Goal: Register for event/course

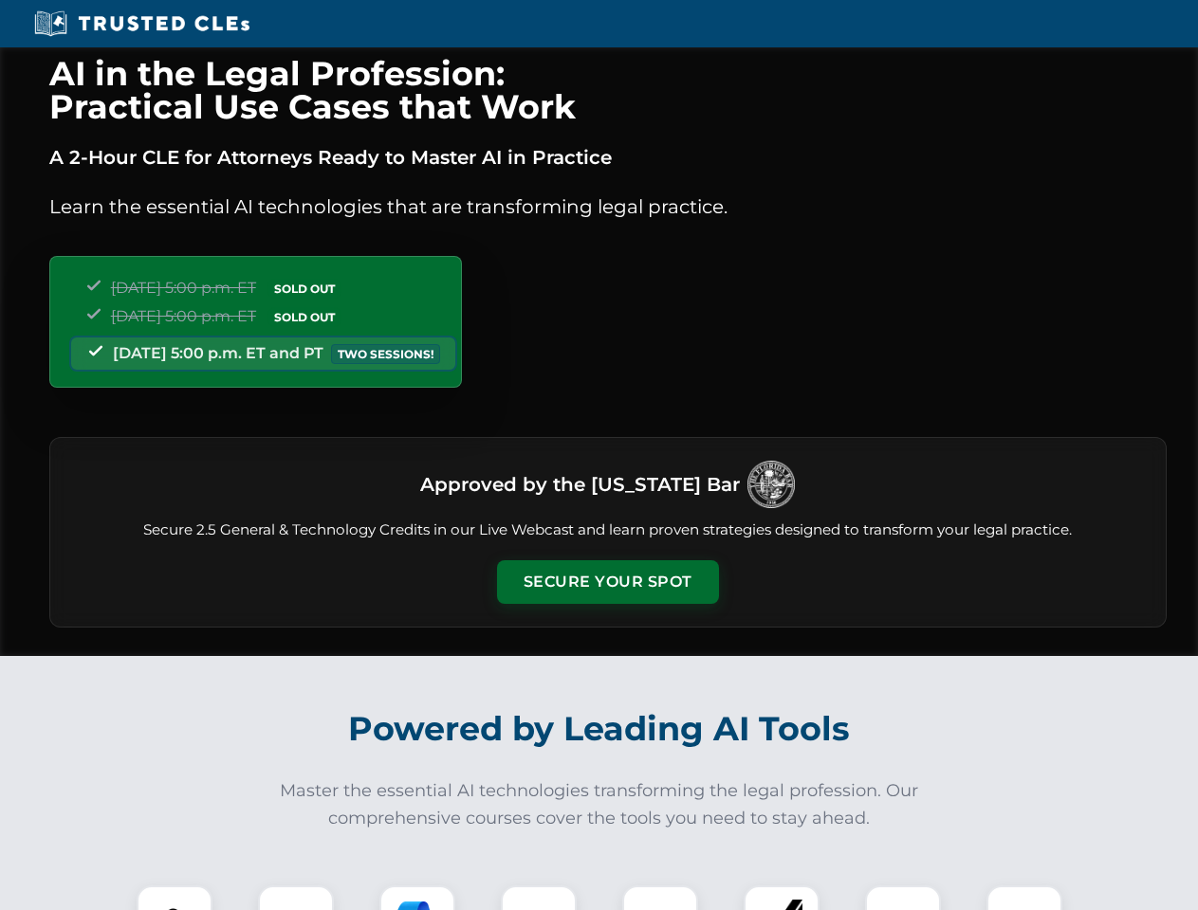
click at [607, 582] on button "Secure Your Spot" at bounding box center [608, 582] width 222 height 44
click at [174, 898] on img at bounding box center [174, 923] width 55 height 55
